Goal: Task Accomplishment & Management: Use online tool/utility

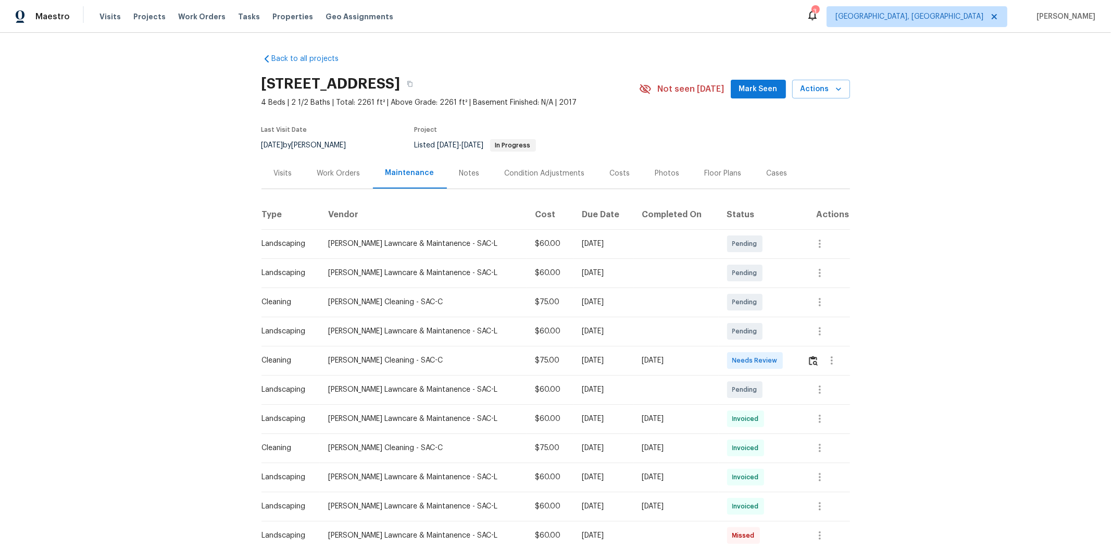
click at [789, 361] on td at bounding box center [824, 360] width 51 height 29
click at [789, 360] on img "button" at bounding box center [813, 361] width 9 height 10
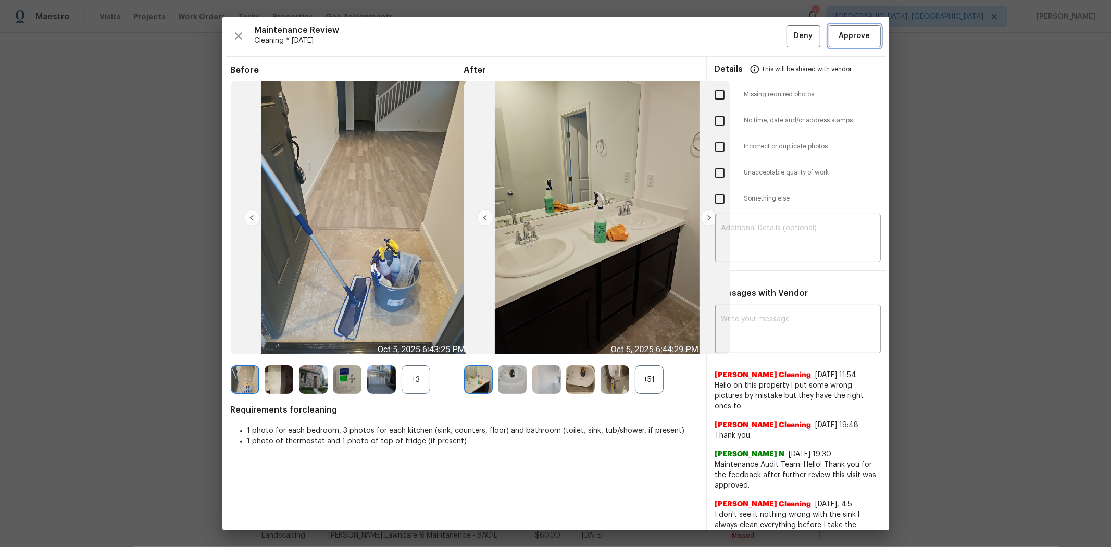
drag, startPoint x: 856, startPoint y: 34, endPoint x: 850, endPoint y: 28, distance: 8.5
click at [789, 33] on span "Approve" at bounding box center [854, 36] width 31 height 13
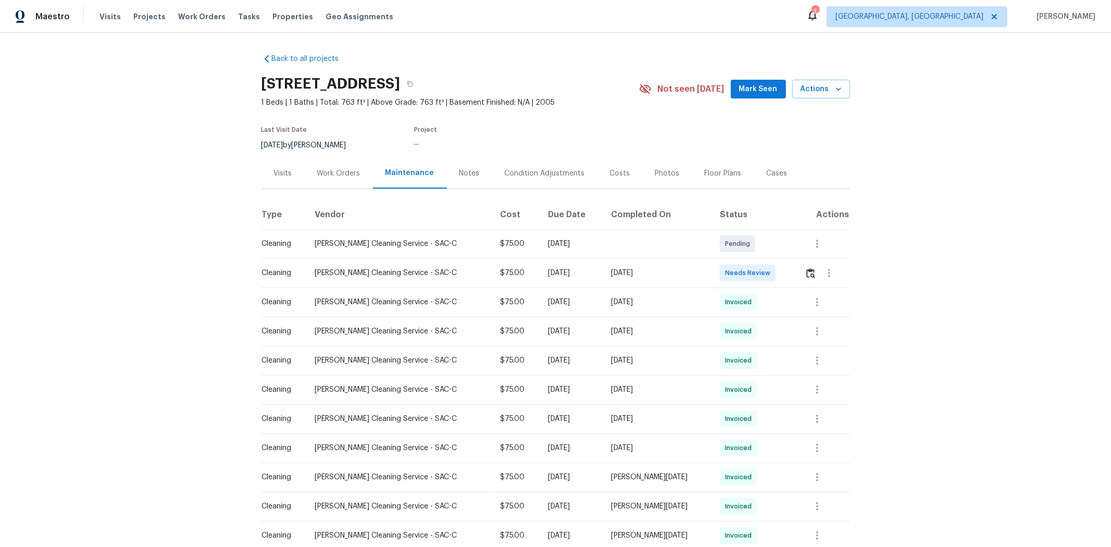
drag, startPoint x: 625, startPoint y: 59, endPoint x: 727, endPoint y: 337, distance: 296.2
click at [626, 58] on div "Back to all projects 1900 Danbrook Dr Unit 1415, Sacramento, CA 95835 1 Beds | …" at bounding box center [555, 414] width 588 height 738
click at [789, 278] on button "button" at bounding box center [810, 272] width 12 height 25
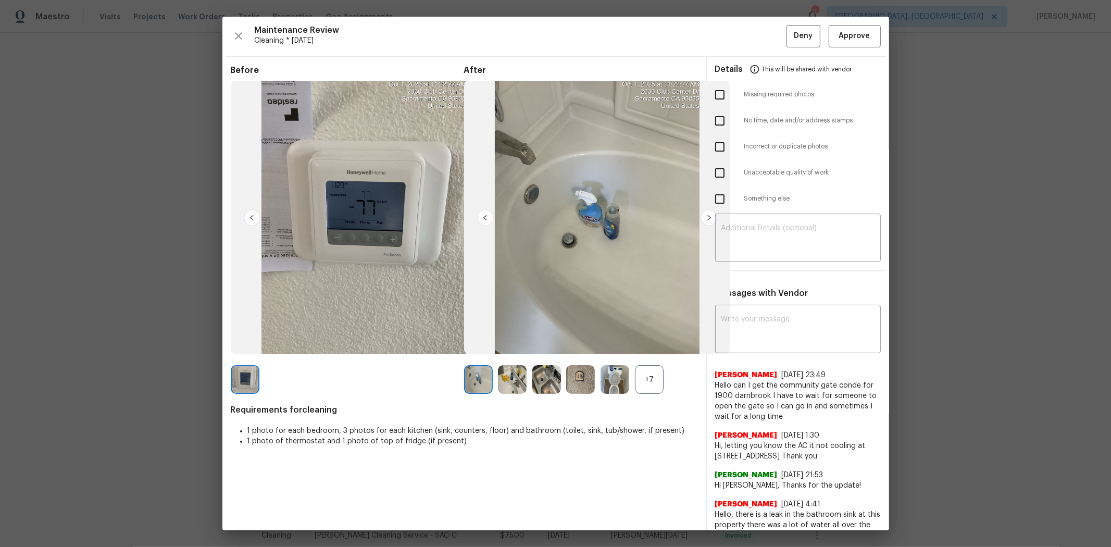
click at [789, 60] on div "Details This will be shared with vendor" at bounding box center [798, 69] width 166 height 25
drag, startPoint x: 858, startPoint y: 43, endPoint x: 834, endPoint y: 37, distance: 24.1
click at [789, 42] on button "Approve" at bounding box center [854, 36] width 52 height 22
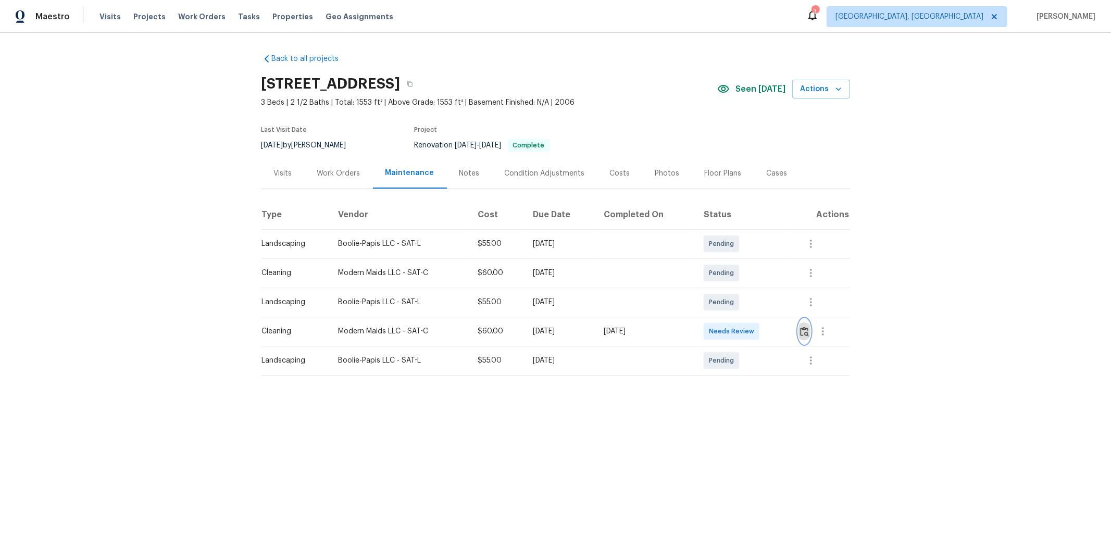
click at [789, 338] on button "button" at bounding box center [804, 331] width 12 height 25
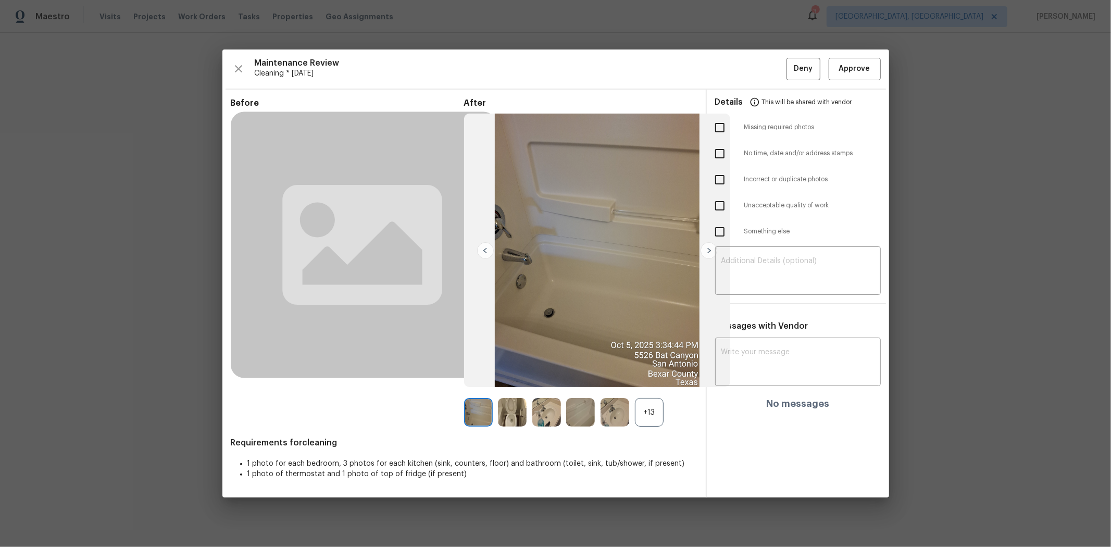
click at [722, 136] on input "checkbox" at bounding box center [720, 128] width 22 height 22
checkbox input "true"
click at [719, 207] on input "checkbox" at bounding box center [720, 206] width 22 height 22
checkbox input "true"
click at [789, 269] on textarea at bounding box center [797, 271] width 153 height 29
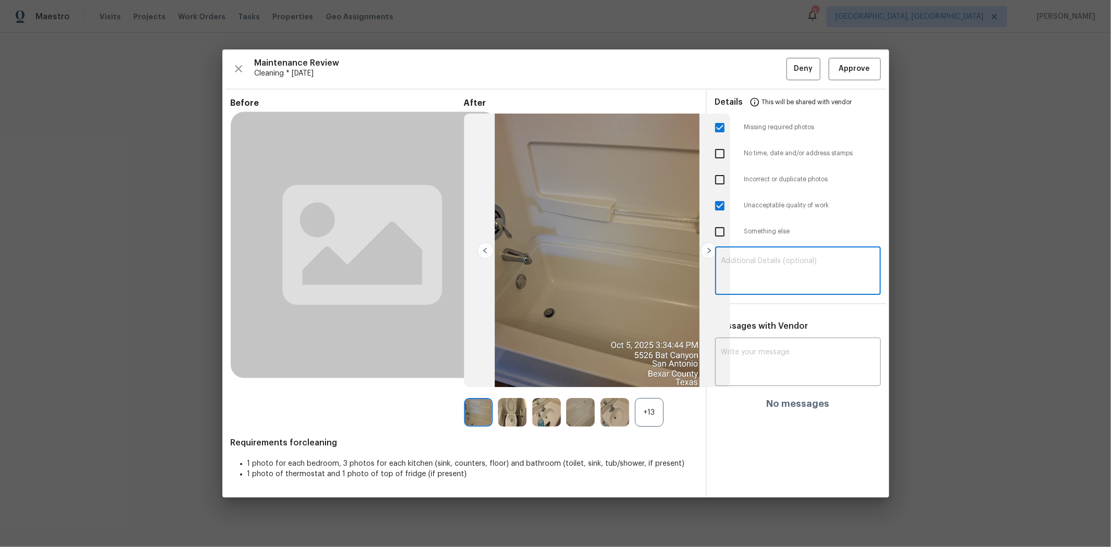
paste textarea "Maintenance Audit Team: Hello! Unfortunately, this cleaning visit completed on …"
type textarea "Maintenance Audit Team: Hello! Unfortunately, this cleaning visit completed on …"
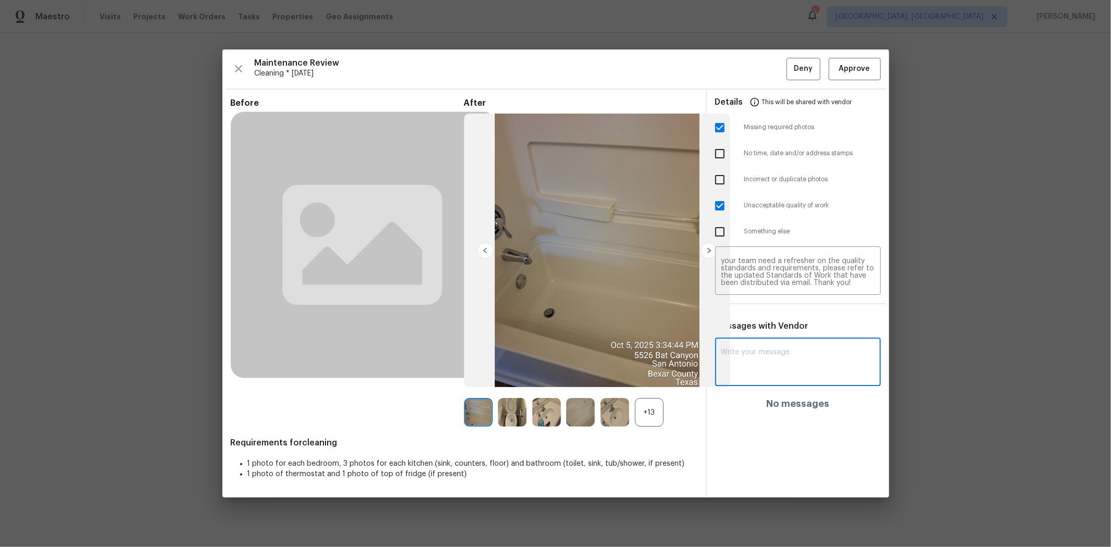
click at [787, 366] on textarea at bounding box center [797, 362] width 153 height 29
paste textarea "Maintenance Audit Team: Hello! Unfortunately, this cleaning visit completed on …"
type textarea "Maintenance Audit Team: Hello! Unfortunately, this cleaning visit completed on …"
click at [789, 366] on span "Post" at bounding box center [857, 366] width 17 height 13
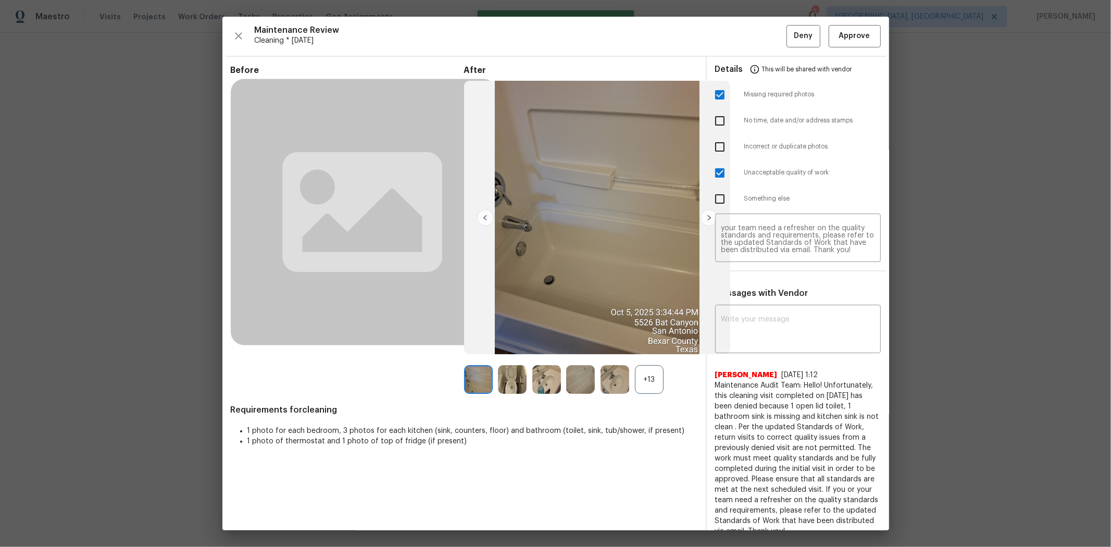
scroll to position [0, 0]
click at [789, 34] on span "Deny" at bounding box center [803, 36] width 19 height 13
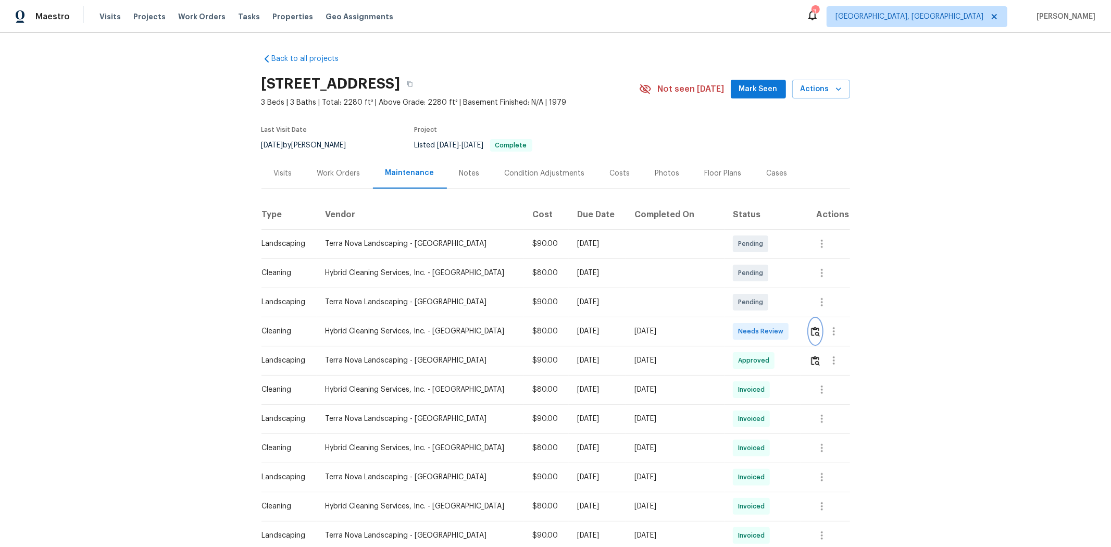
click at [789, 331] on img "button" at bounding box center [815, 331] width 9 height 10
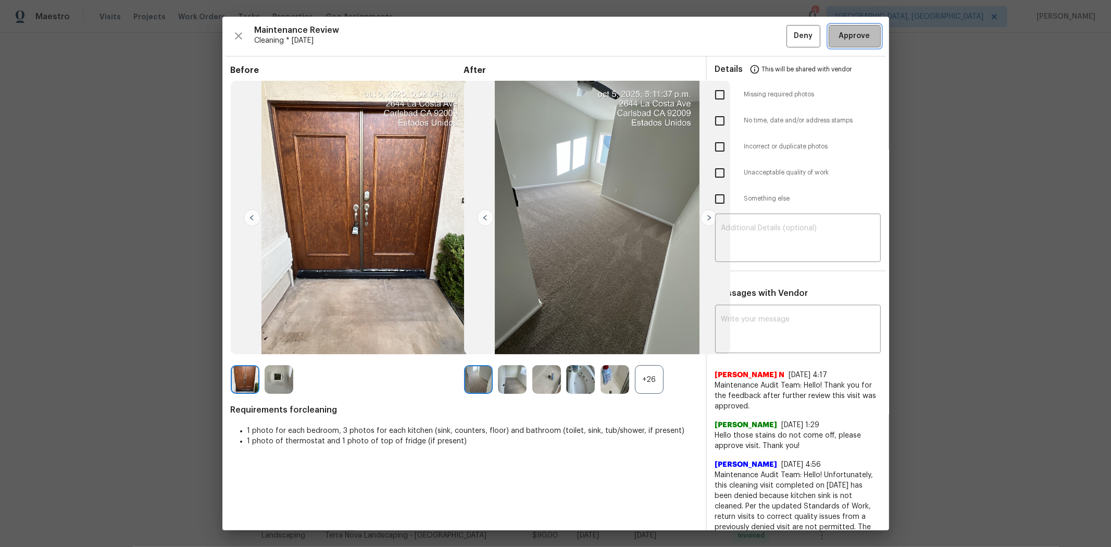
click at [789, 37] on button "Approve" at bounding box center [854, 36] width 52 height 22
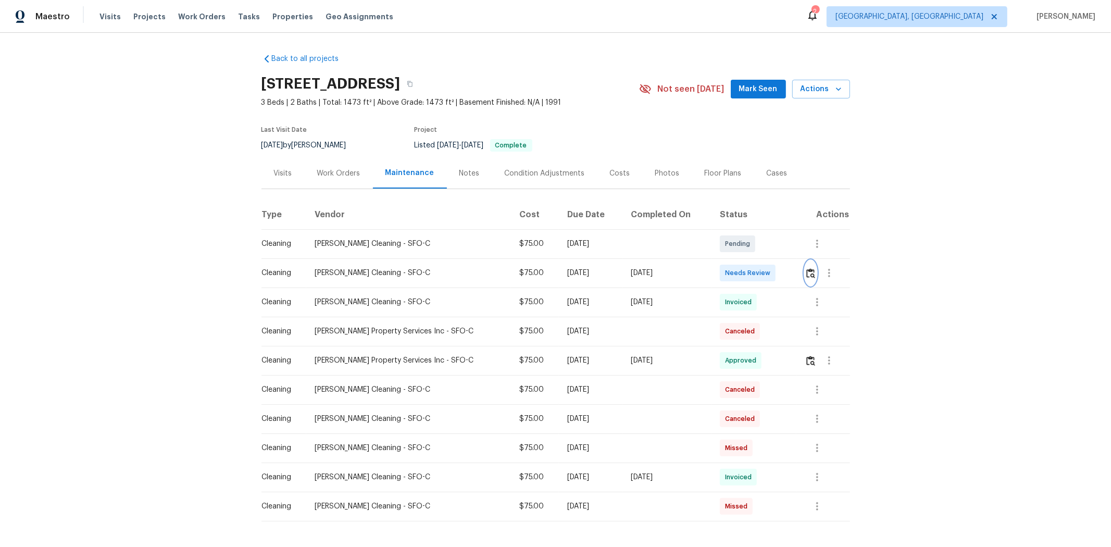
click at [789, 276] on img "button" at bounding box center [810, 273] width 9 height 10
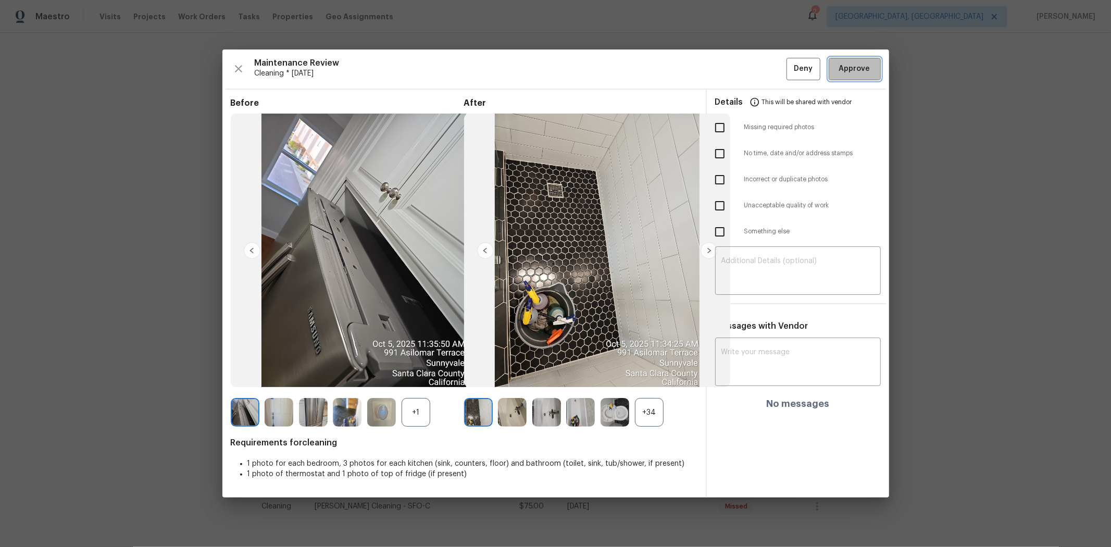
click at [789, 66] on span "Approve" at bounding box center [854, 68] width 35 height 13
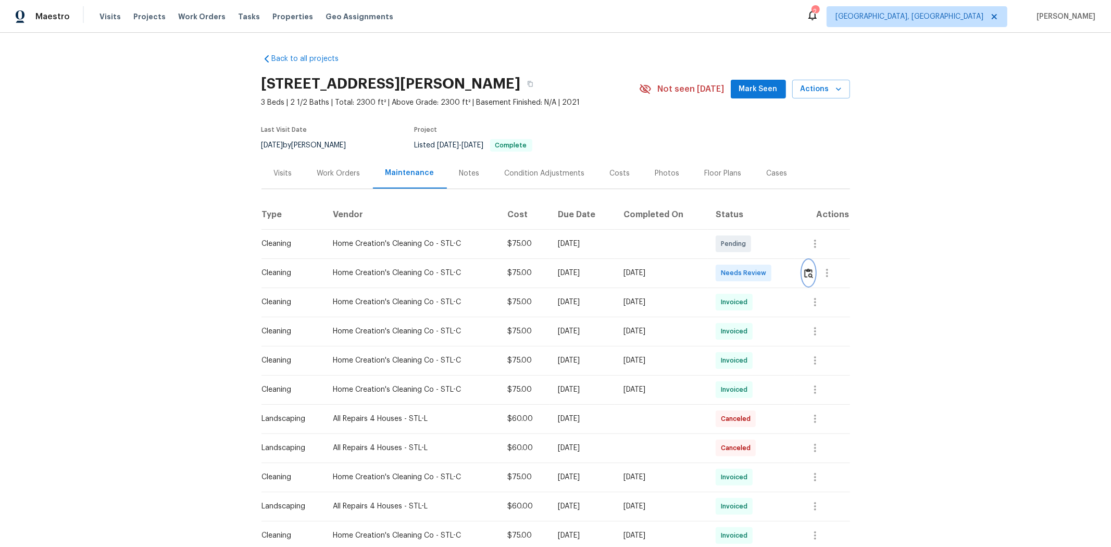
click at [789, 276] on img "button" at bounding box center [808, 273] width 9 height 10
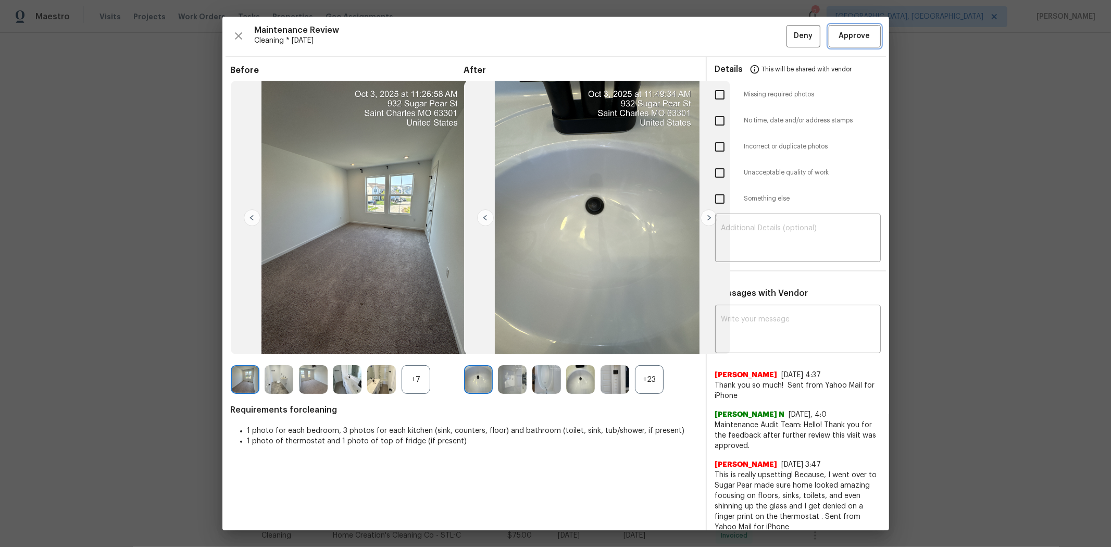
click at [789, 39] on span "Approve" at bounding box center [854, 36] width 31 height 13
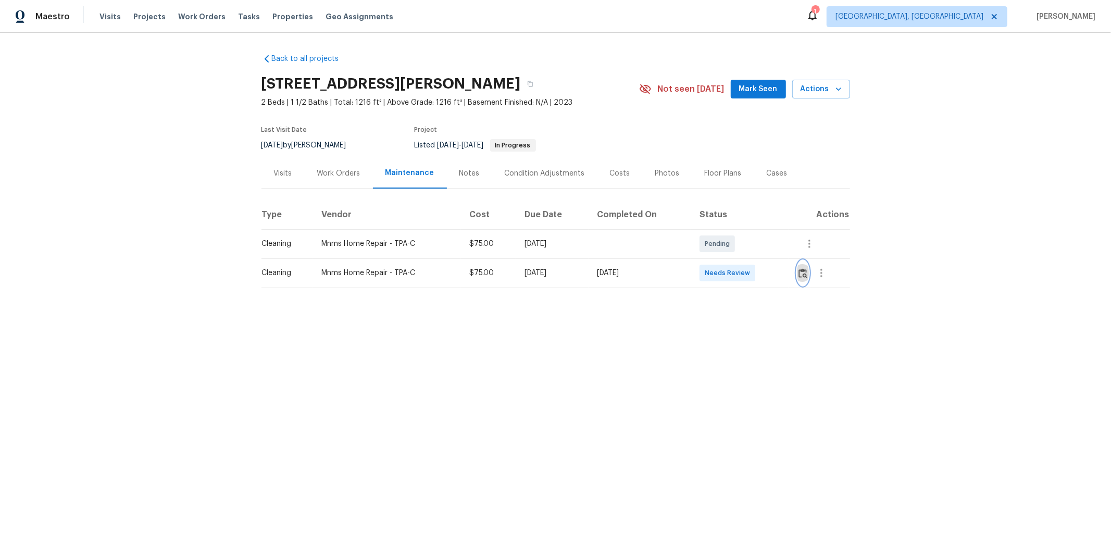
click at [789, 274] on img "button" at bounding box center [802, 273] width 9 height 10
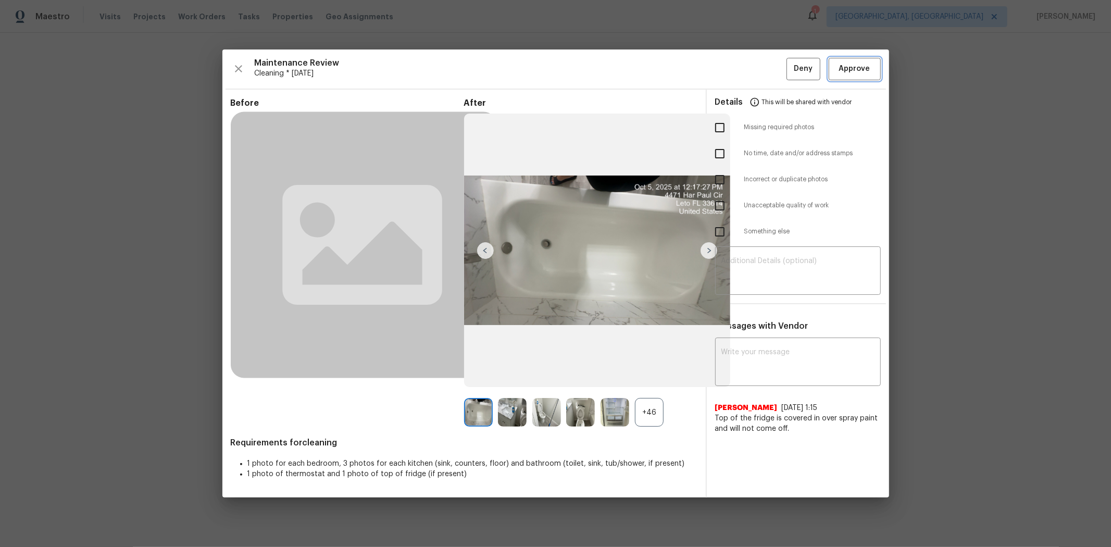
click at [789, 68] on span "Approve" at bounding box center [854, 68] width 35 height 13
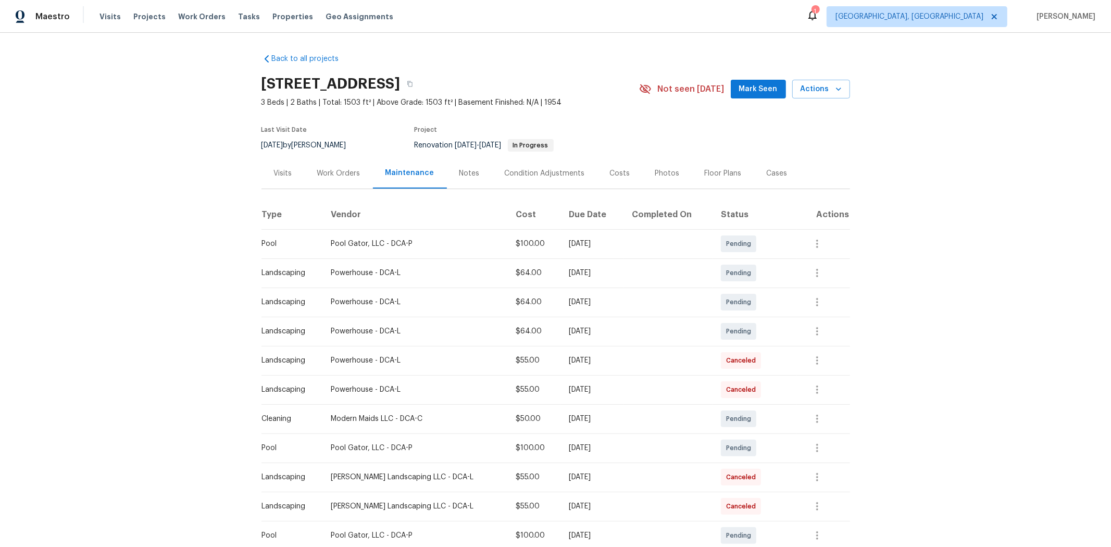
scroll to position [336, 0]
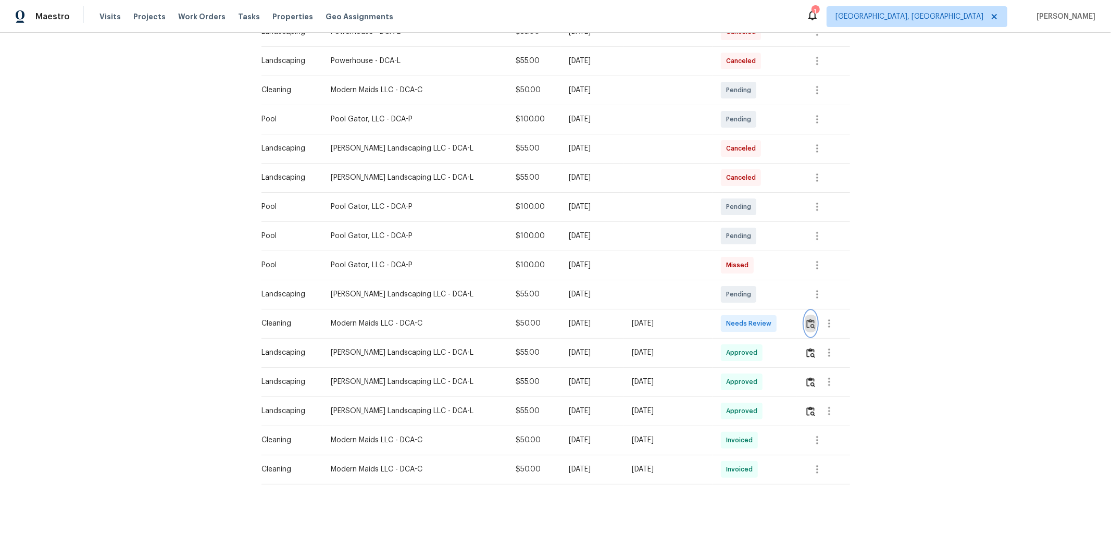
click at [789, 314] on button "button" at bounding box center [810, 323] width 12 height 25
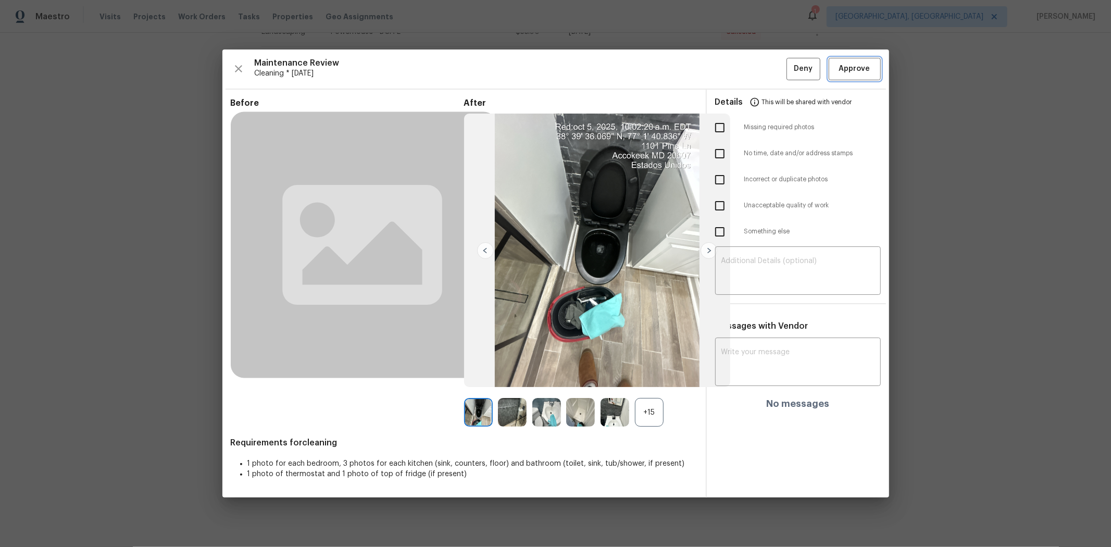
click at [789, 66] on span "Approve" at bounding box center [854, 68] width 31 height 13
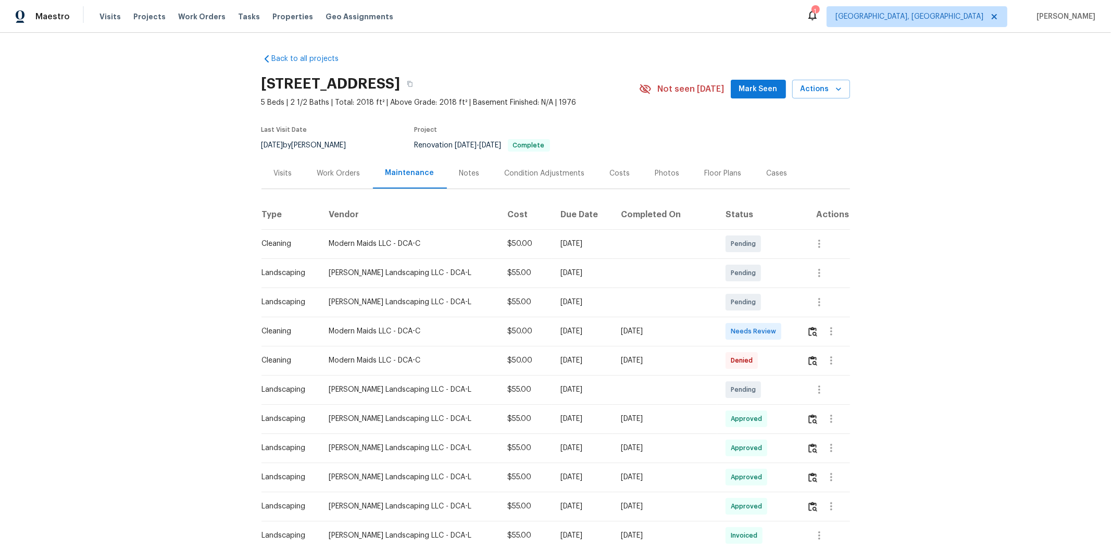
drag, startPoint x: 795, startPoint y: 333, endPoint x: 804, endPoint y: 332, distance: 9.5
click at [789, 334] on td at bounding box center [824, 331] width 52 height 29
click at [789, 332] on img "button" at bounding box center [812, 331] width 9 height 10
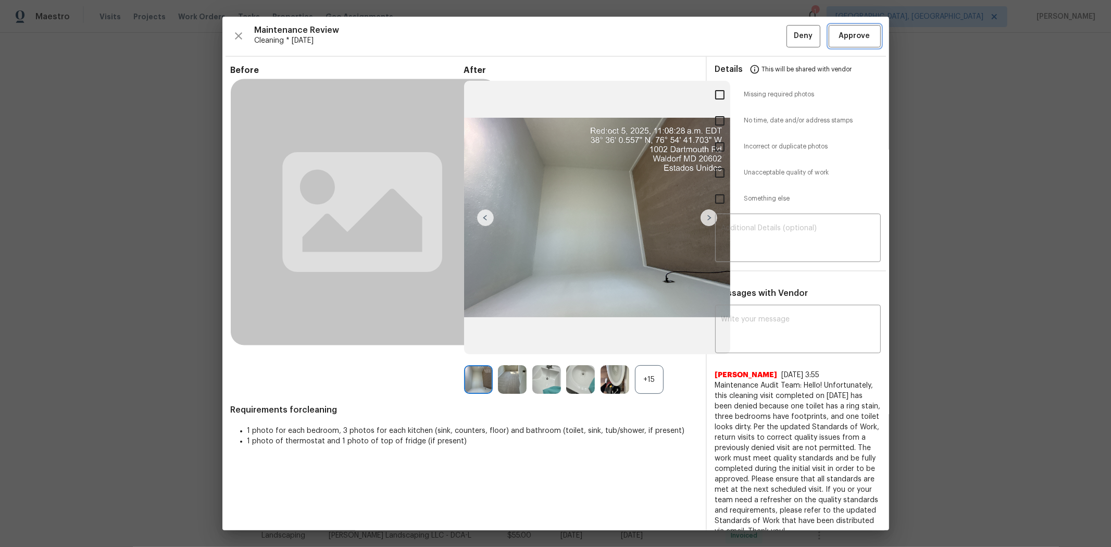
click at [789, 40] on span "Approve" at bounding box center [854, 36] width 31 height 13
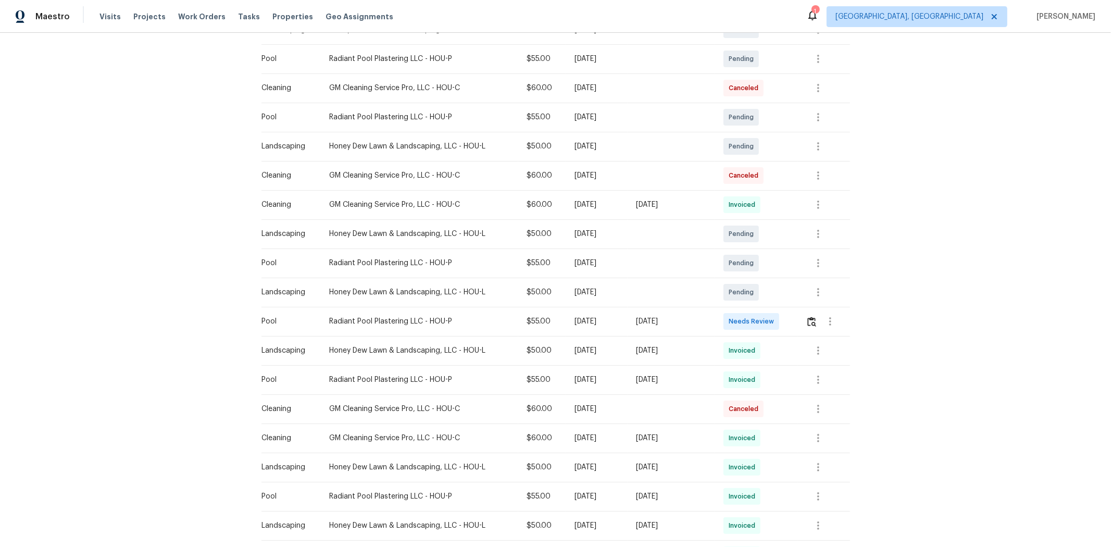
scroll to position [289, 0]
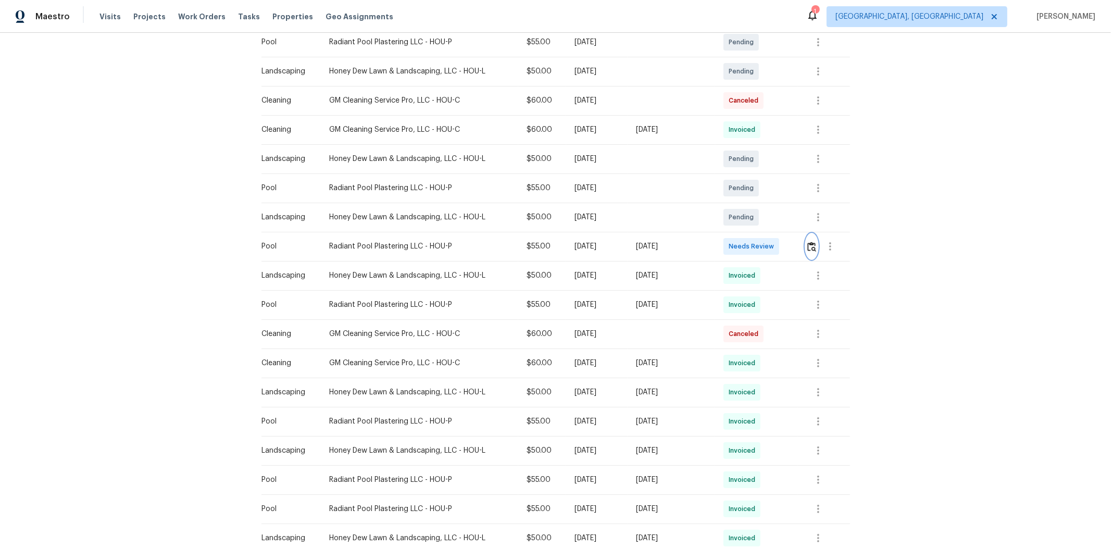
click at [789, 246] on img "button" at bounding box center [811, 247] width 9 height 10
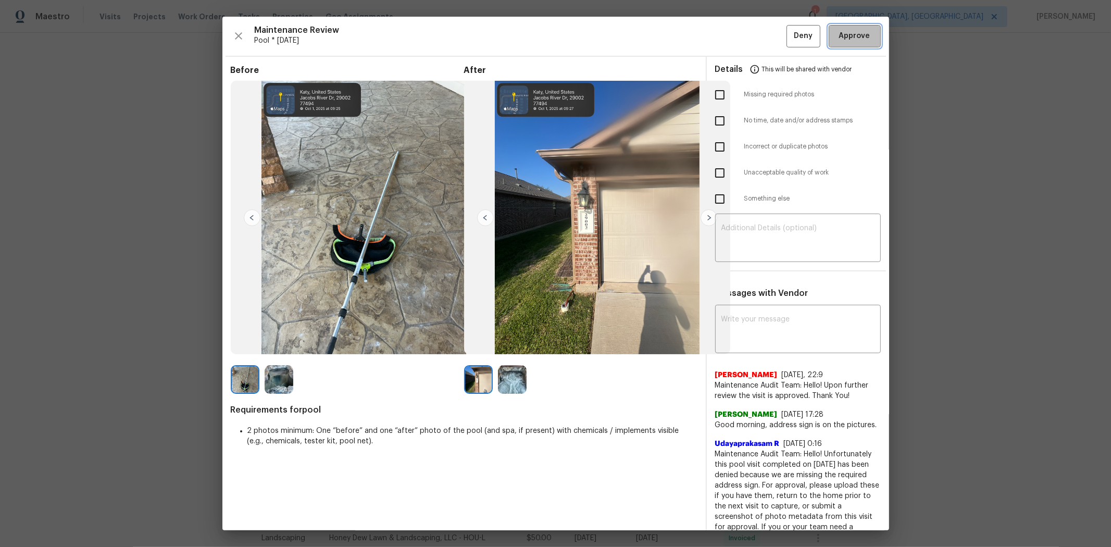
click at [789, 35] on span "Approve" at bounding box center [854, 36] width 31 height 13
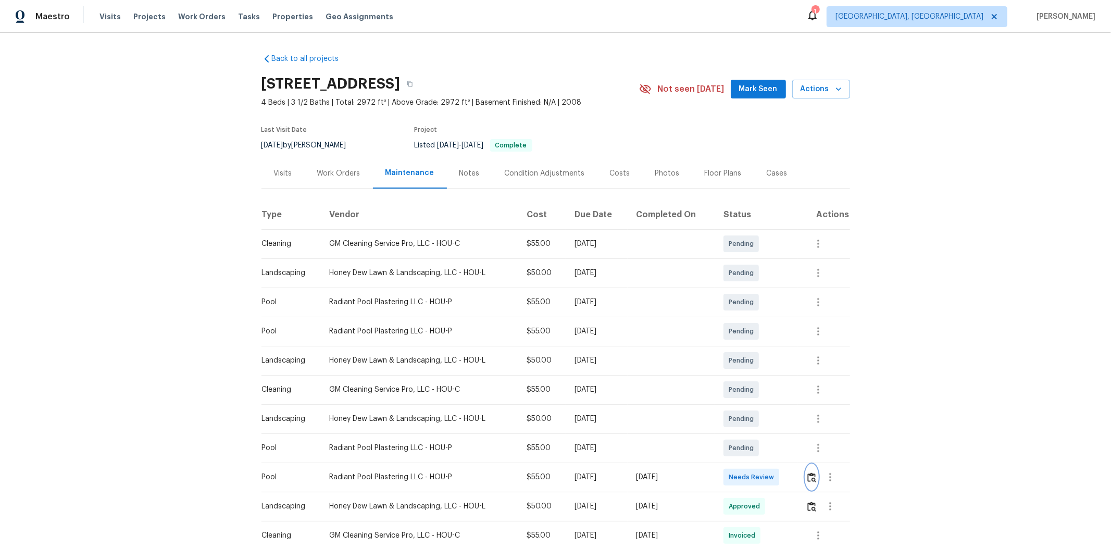
click at [789, 366] on img "button" at bounding box center [811, 477] width 9 height 10
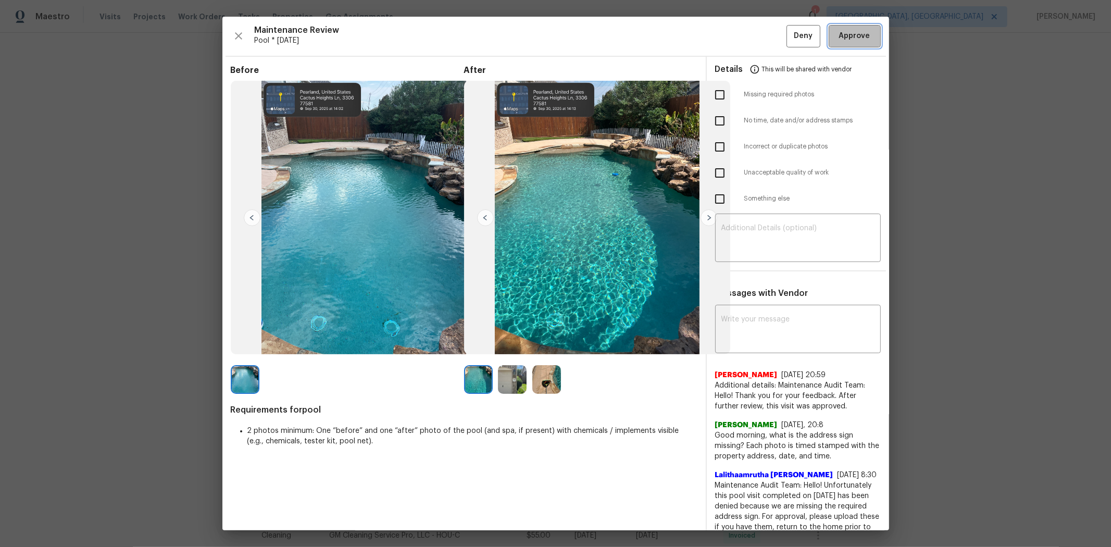
click at [789, 31] on span "Approve" at bounding box center [854, 36] width 31 height 13
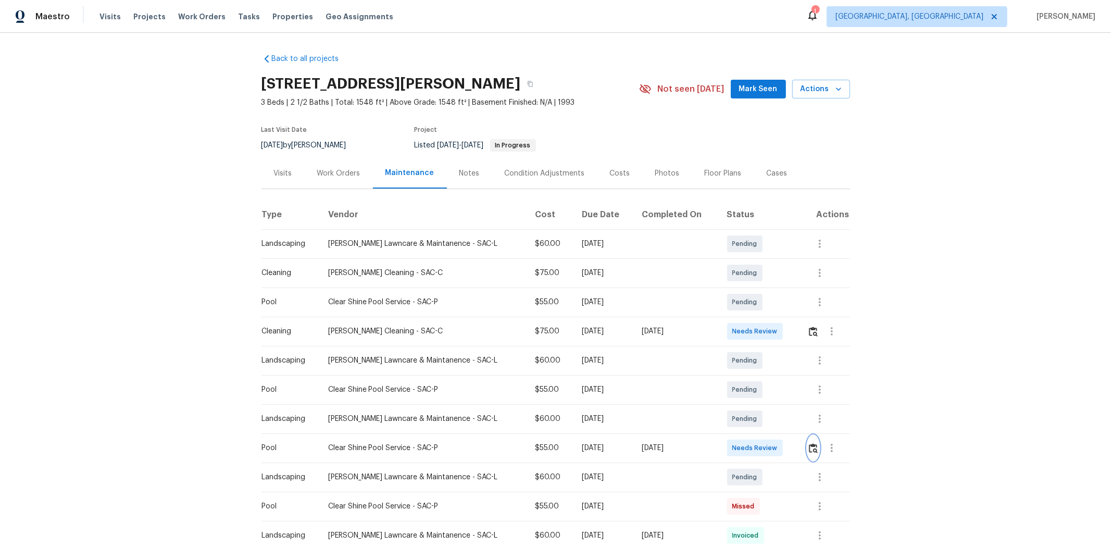
click at [789, 366] on img "button" at bounding box center [813, 448] width 9 height 10
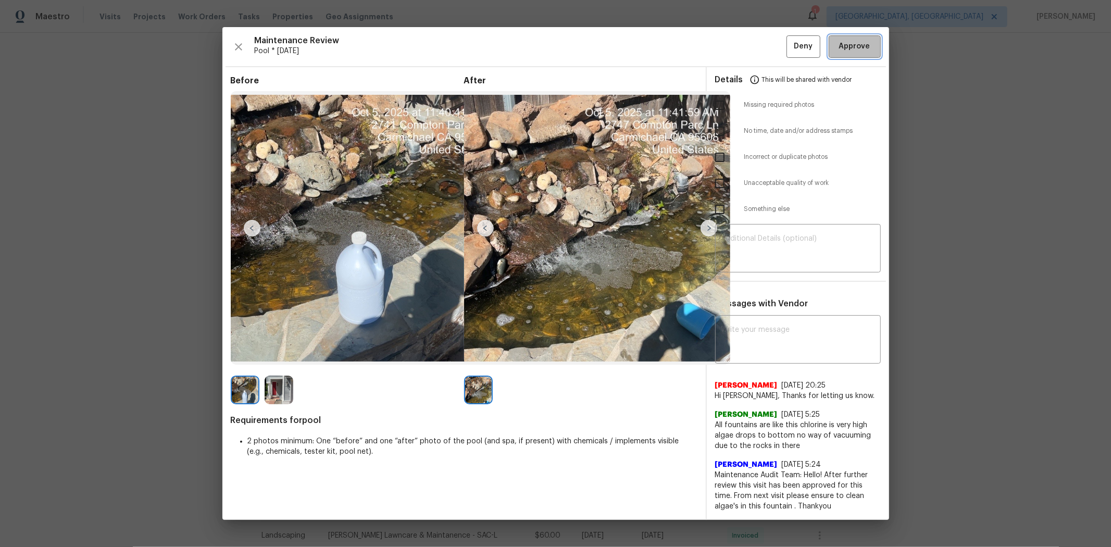
click at [789, 51] on button "Approve" at bounding box center [854, 46] width 52 height 22
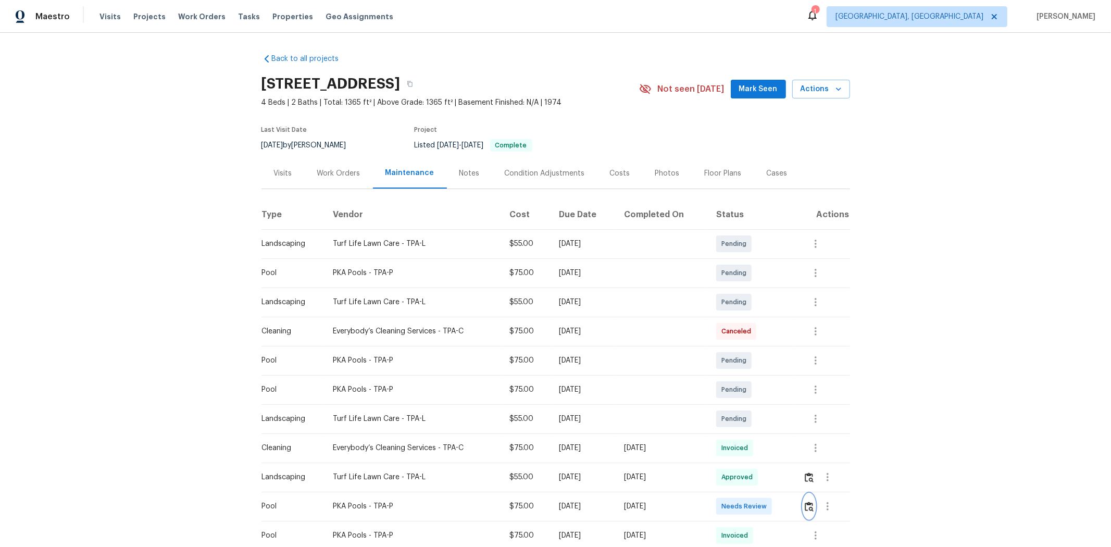
click at [789, 366] on img "button" at bounding box center [808, 506] width 9 height 10
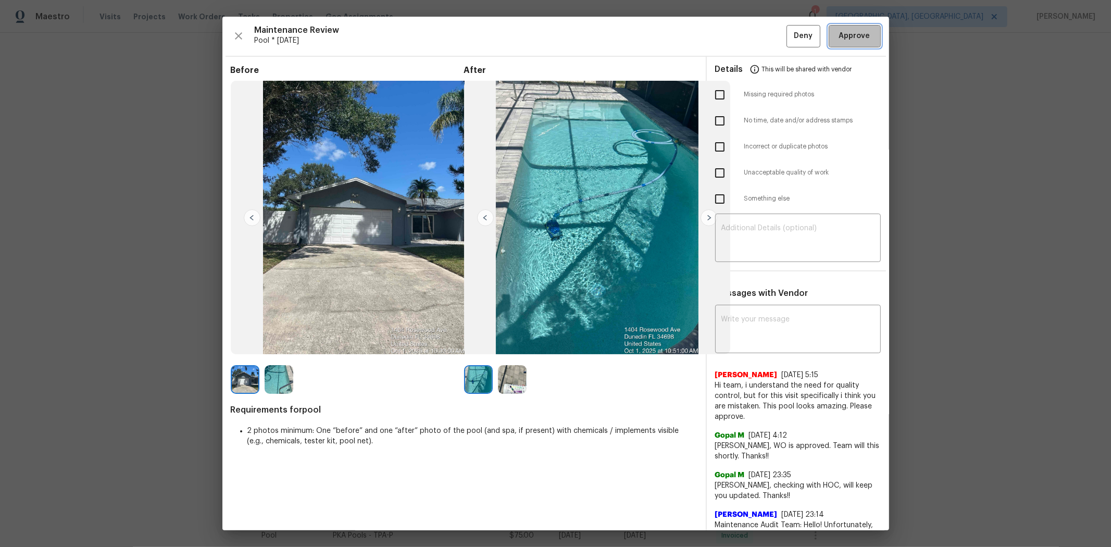
click at [789, 34] on span "Approve" at bounding box center [854, 36] width 31 height 13
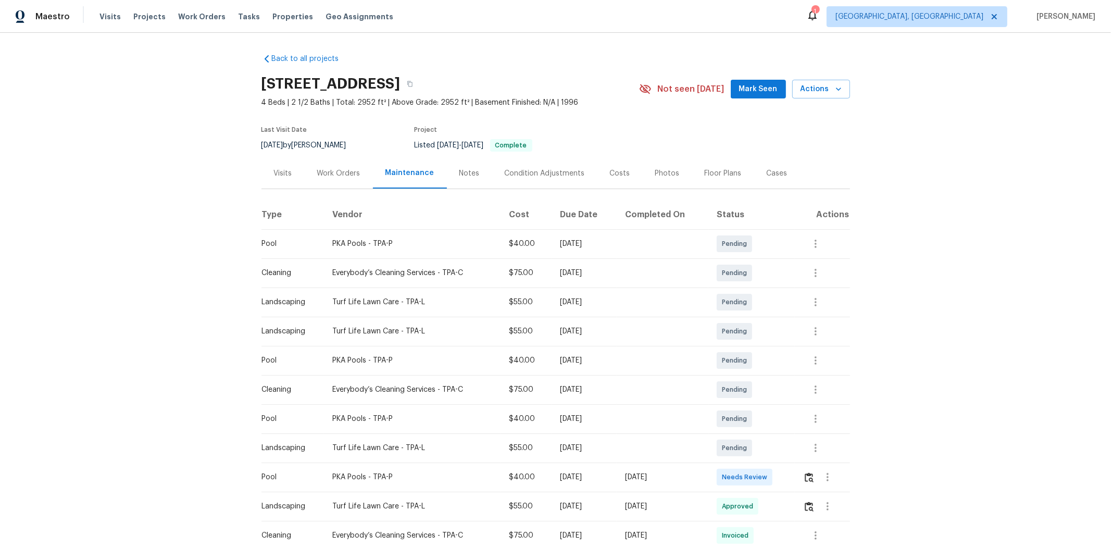
click at [789, 366] on td at bounding box center [822, 476] width 55 height 29
click at [789, 366] on img "button" at bounding box center [808, 477] width 9 height 10
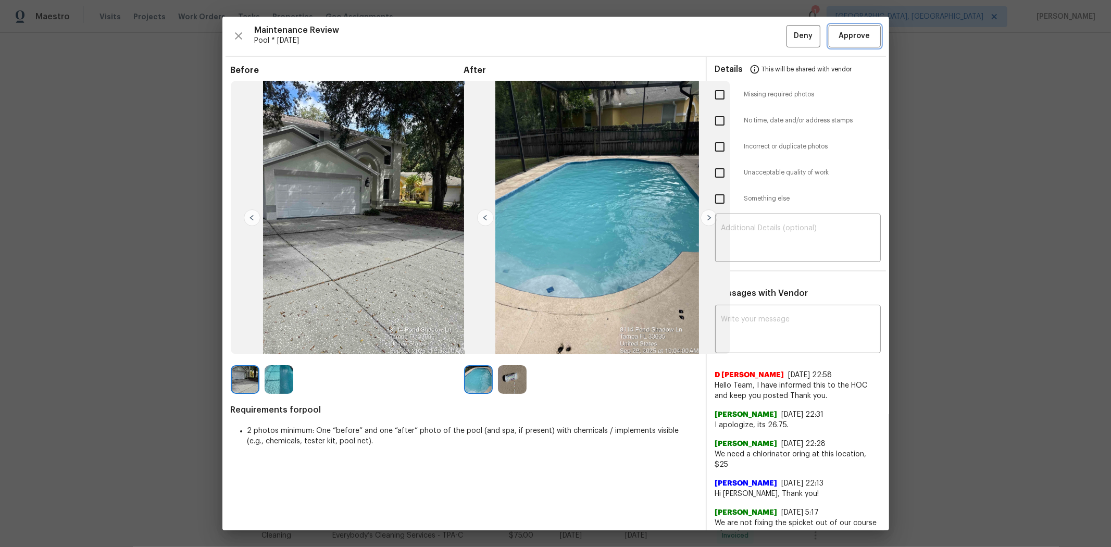
click at [789, 33] on span "Approve" at bounding box center [854, 36] width 31 height 13
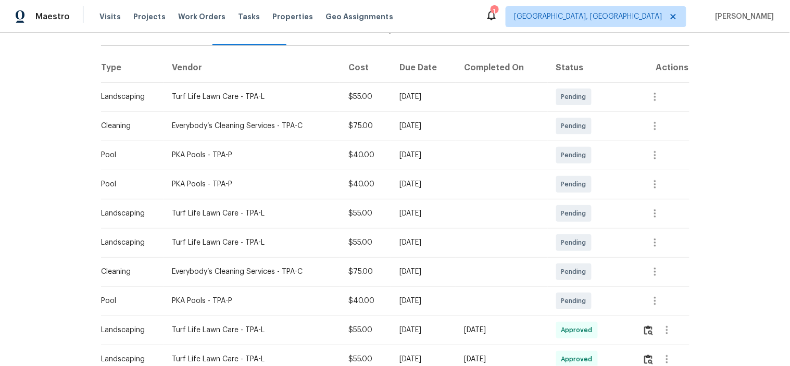
scroll to position [231, 0]
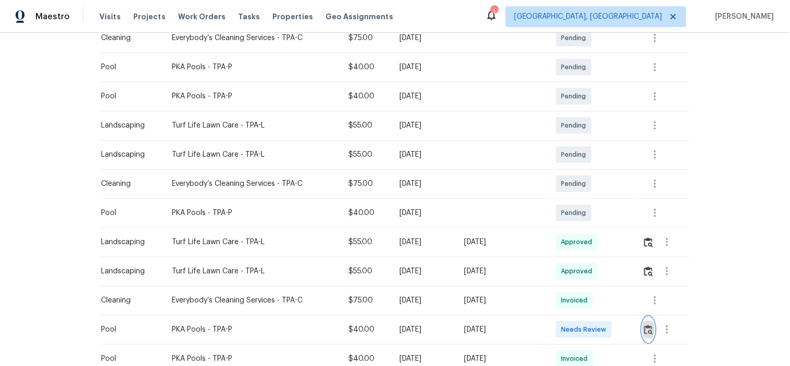
click at [644, 329] on img "button" at bounding box center [648, 330] width 9 height 10
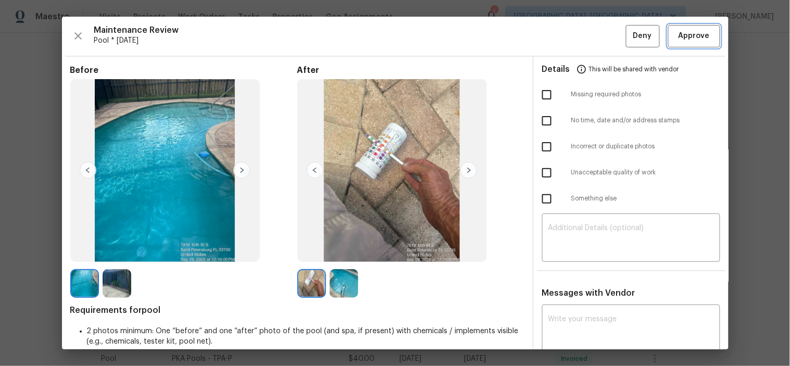
click at [678, 40] on span "Approve" at bounding box center [693, 36] width 31 height 13
